Goal: Transaction & Acquisition: Book appointment/travel/reservation

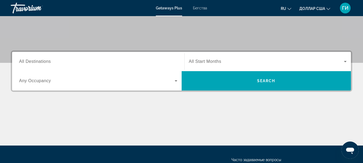
scroll to position [103, 0]
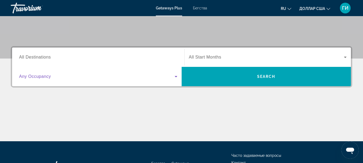
click at [174, 76] on icon "Виджет поиска" at bounding box center [176, 76] width 6 height 6
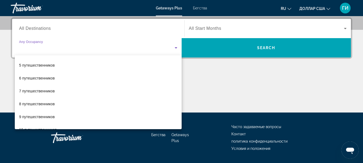
scroll to position [59, 0]
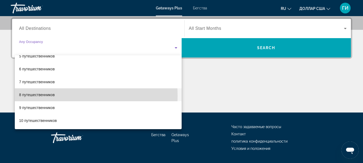
click at [50, 96] on font "8 путешественников" at bounding box center [37, 95] width 36 height 4
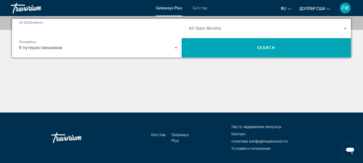
click at [163, 28] on input "Destination All Destinations" at bounding box center [98, 29] width 158 height 6
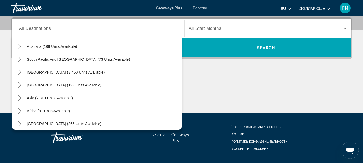
scroll to position [87, 0]
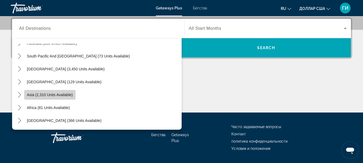
click at [65, 97] on span "Asia (2,310 units available)" at bounding box center [50, 95] width 46 height 4
type input "**********"
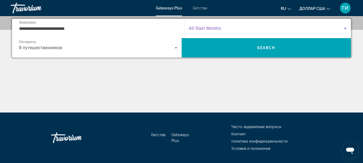
click at [345, 27] on icon "Виджет поиска" at bounding box center [345, 28] width 6 height 6
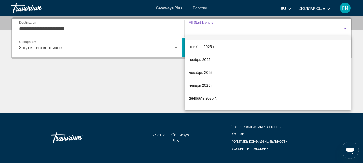
scroll to position [54, 0]
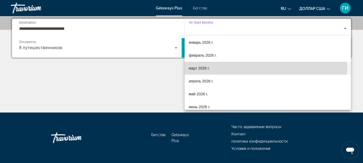
click at [210, 68] on mat-option "март 2026 г." at bounding box center [268, 68] width 167 height 13
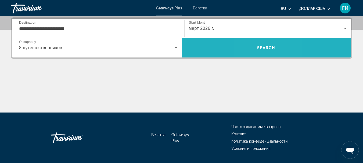
click at [259, 46] on span "Search" at bounding box center [266, 48] width 18 height 4
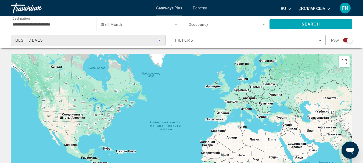
click at [159, 40] on icon "Sort by" at bounding box center [160, 40] width 6 height 6
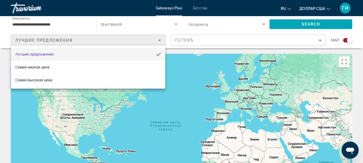
click at [320, 40] on div at bounding box center [181, 81] width 363 height 163
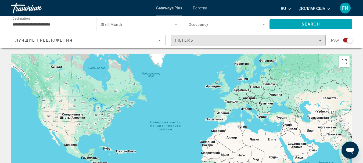
click at [320, 40] on icon "Filters" at bounding box center [320, 40] width 3 height 3
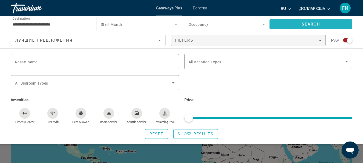
click at [293, 24] on span "Search" at bounding box center [311, 24] width 83 height 13
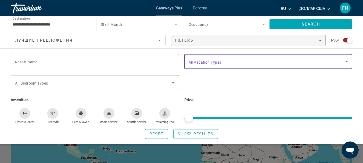
click at [346, 62] on icon "Search widget" at bounding box center [347, 61] width 3 height 1
click at [350, 62] on icon "Search widget" at bounding box center [347, 61] width 6 height 6
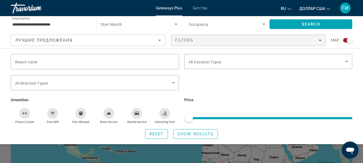
click at [165, 115] on icon "Swimming Pool" at bounding box center [165, 113] width 4 height 4
click at [134, 115] on div "Shuttle Service" at bounding box center [137, 113] width 11 height 11
click at [109, 114] on icon "Room Service" at bounding box center [109, 113] width 4 height 2
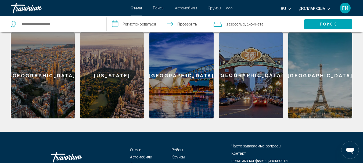
scroll to position [156, 0]
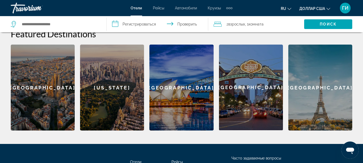
click at [328, 100] on div "[GEOGRAPHIC_DATA]" at bounding box center [321, 88] width 64 height 86
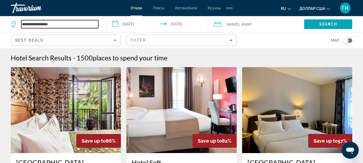
click at [97, 27] on input "**********" at bounding box center [59, 24] width 77 height 8
type input "*"
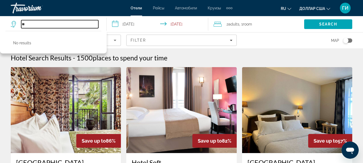
type input "***"
